Goal: Task Accomplishment & Management: Complete application form

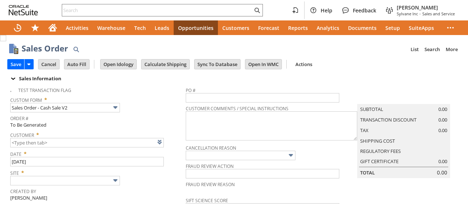
type input "Intelligent Recommendations ⁰"
click at [168, 144] on link at bounding box center [169, 142] width 8 height 8
type input "CU1234126 Jerry's Repair Service"
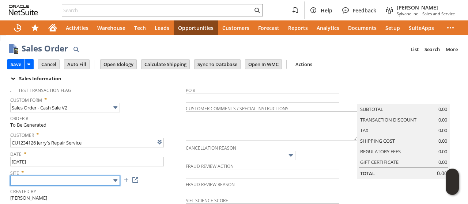
click at [58, 182] on input "text" at bounding box center [65, 181] width 110 height 10
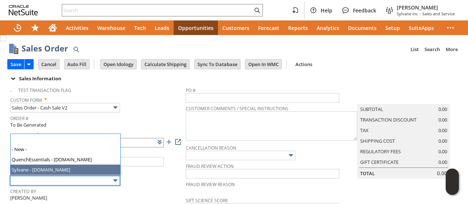
type input "Sylvane - [DOMAIN_NAME]"
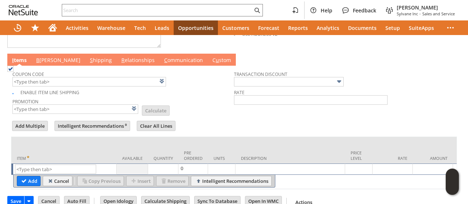
scroll to position [379, 0]
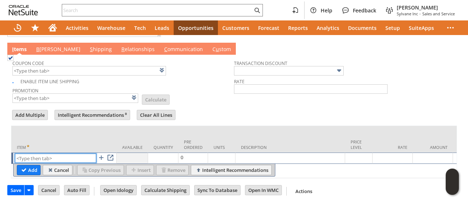
paste input "he6156"
type input "he6156"
click at [22, 166] on input "Add" at bounding box center [28, 171] width 23 height 10
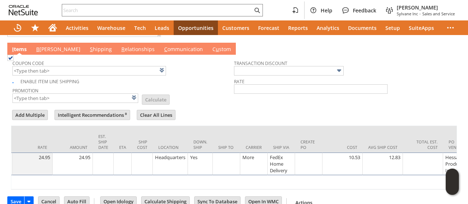
scroll to position [0, 362]
click at [222, 154] on div at bounding box center [224, 157] width 23 height 7
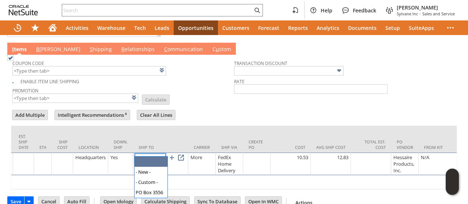
click at [158, 154] on img at bounding box center [161, 158] width 8 height 8
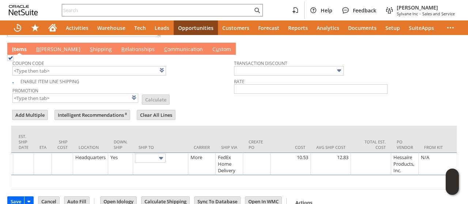
type input "2152 [GEOGRAPHIC_DATA]"
click at [211, 109] on form "Add Multiple Intelligent Recommendations ⁰ Clear All Lines Line Items All Item …" at bounding box center [234, 149] width 446 height 81
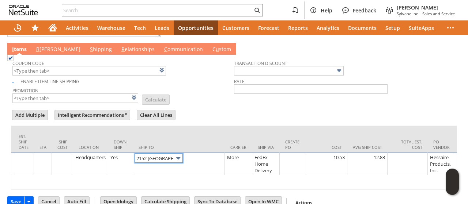
scroll to position [0, 0]
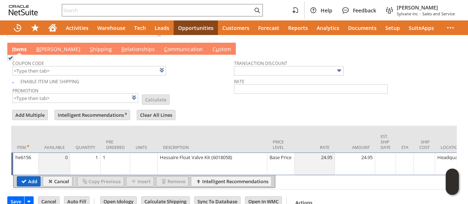
click at [26, 177] on input "Add" at bounding box center [28, 182] width 23 height 10
click at [0, 0] on input "he6156" at bounding box center [0, 0] width 0 height 0
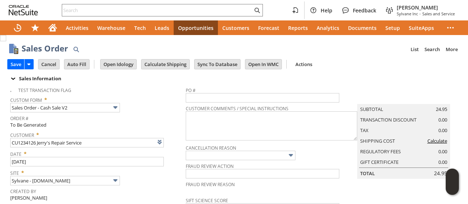
type input "Intelligent Recommendations¹⁰"
click at [157, 64] on input "Calculate Shipping" at bounding box center [165, 65] width 48 height 10
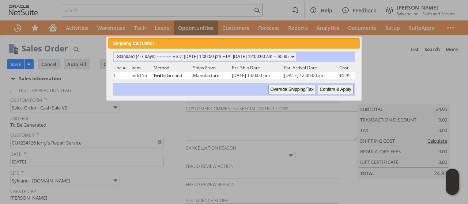
click at [328, 87] on input "Confirm & Apply" at bounding box center [336, 90] width 36 height 10
type input "Add"
type input "Copy Previous"
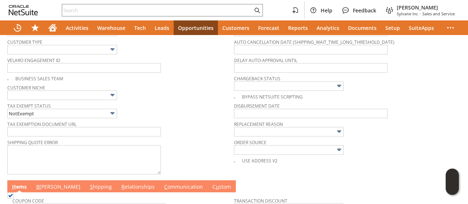
scroll to position [292, 0]
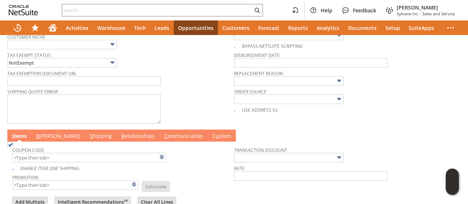
click at [47, 133] on link "B [PERSON_NAME]" at bounding box center [58, 137] width 48 height 8
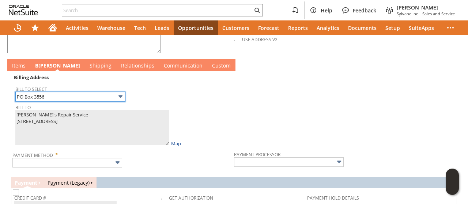
scroll to position [402, 0]
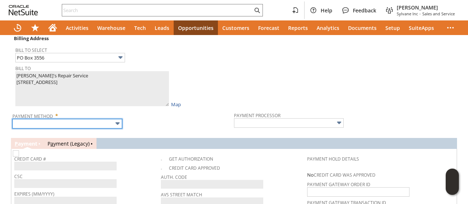
click at [64, 119] on input "text" at bounding box center [67, 124] width 110 height 10
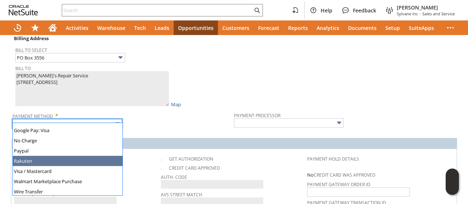
scroll to position [204, 0]
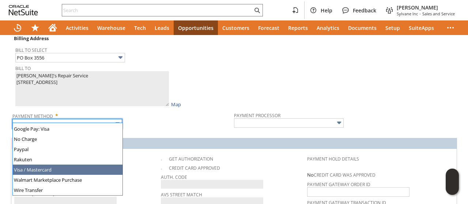
type input "Visa / Mastercard"
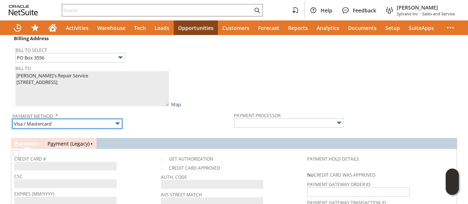
type input "Braintree"
checkbox input "true"
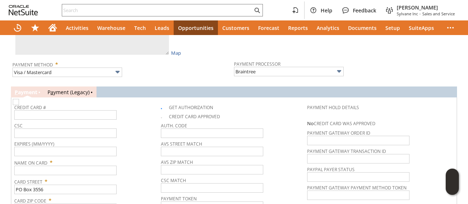
scroll to position [475, 0]
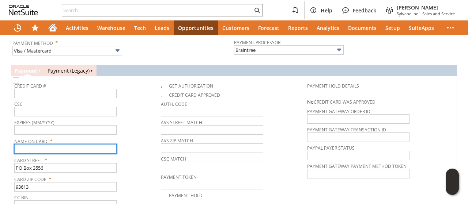
paste input "[PERSON_NAME]'s Repair Service"
type input "[PERSON_NAME]'s Repair Service"
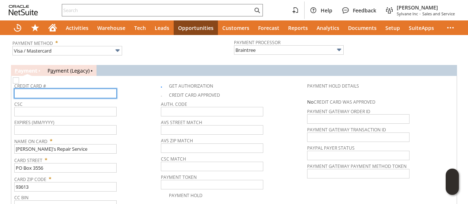
click at [68, 89] on input "text" at bounding box center [65, 94] width 102 height 10
type input "[CREDIT_CARD_NUMBER]"
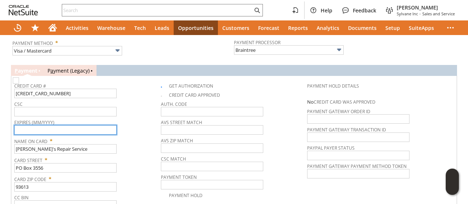
click at [71, 125] on input "text" at bounding box center [65, 130] width 102 height 10
type input "06/2026"
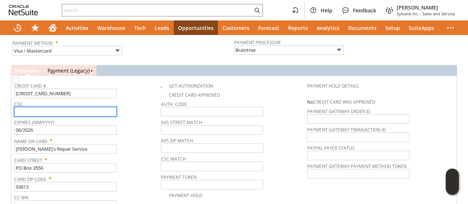
click at [74, 107] on input "text" at bounding box center [65, 112] width 102 height 10
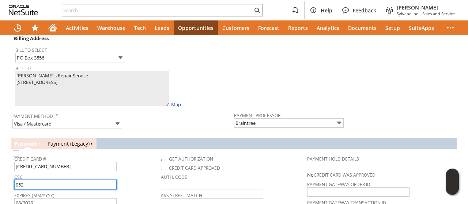
scroll to position [292, 0]
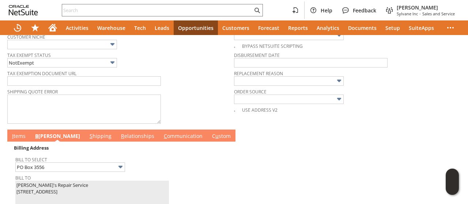
type input "052"
click at [16, 133] on link "I tems" at bounding box center [18, 137] width 17 height 8
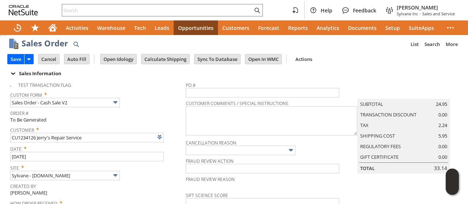
scroll to position [0, 0]
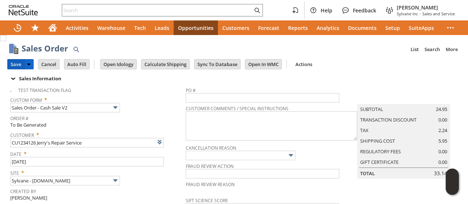
click at [9, 60] on input "Save" at bounding box center [16, 65] width 16 height 10
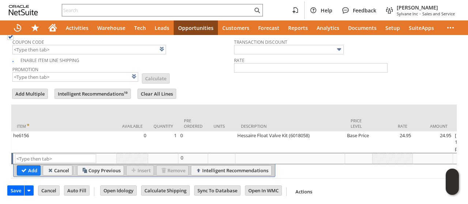
drag, startPoint x: 65, startPoint y: 177, endPoint x: 2, endPoint y: 170, distance: 63.6
